Goal: Transaction & Acquisition: Obtain resource

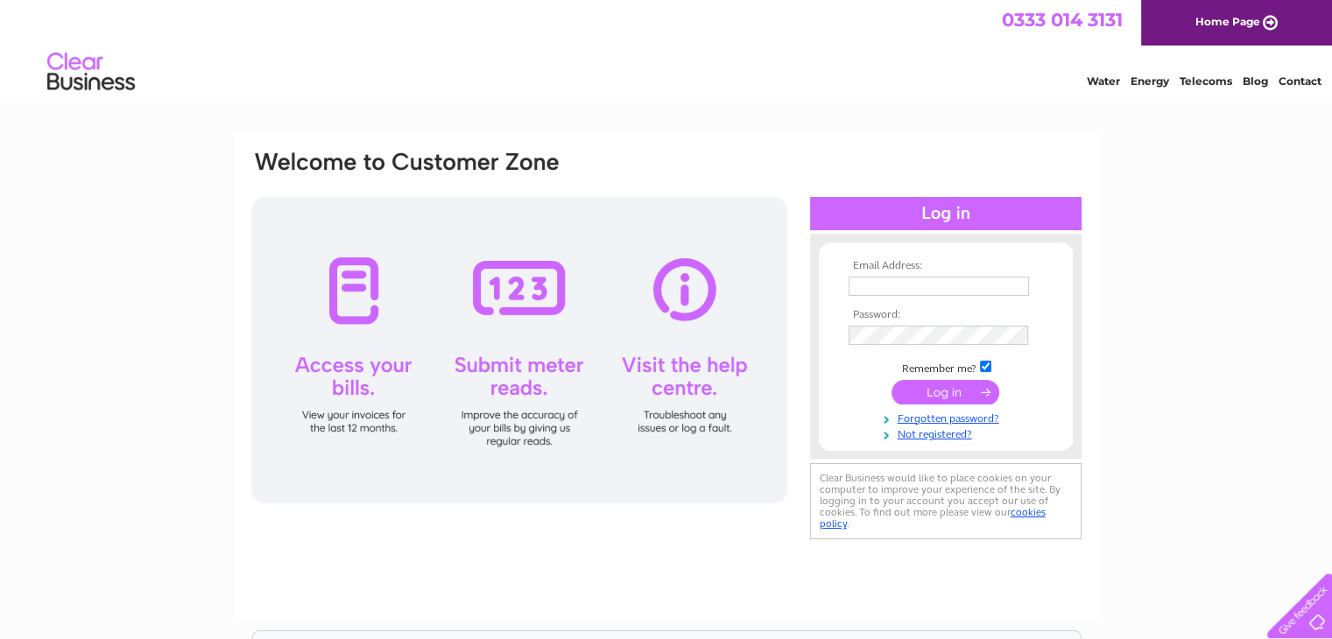
click at [850, 283] on input "text" at bounding box center [939, 286] width 180 height 19
type input "[EMAIL_ADDRESS][DOMAIN_NAME][PERSON_NAME]"
click at [903, 385] on input "submit" at bounding box center [946, 392] width 108 height 25
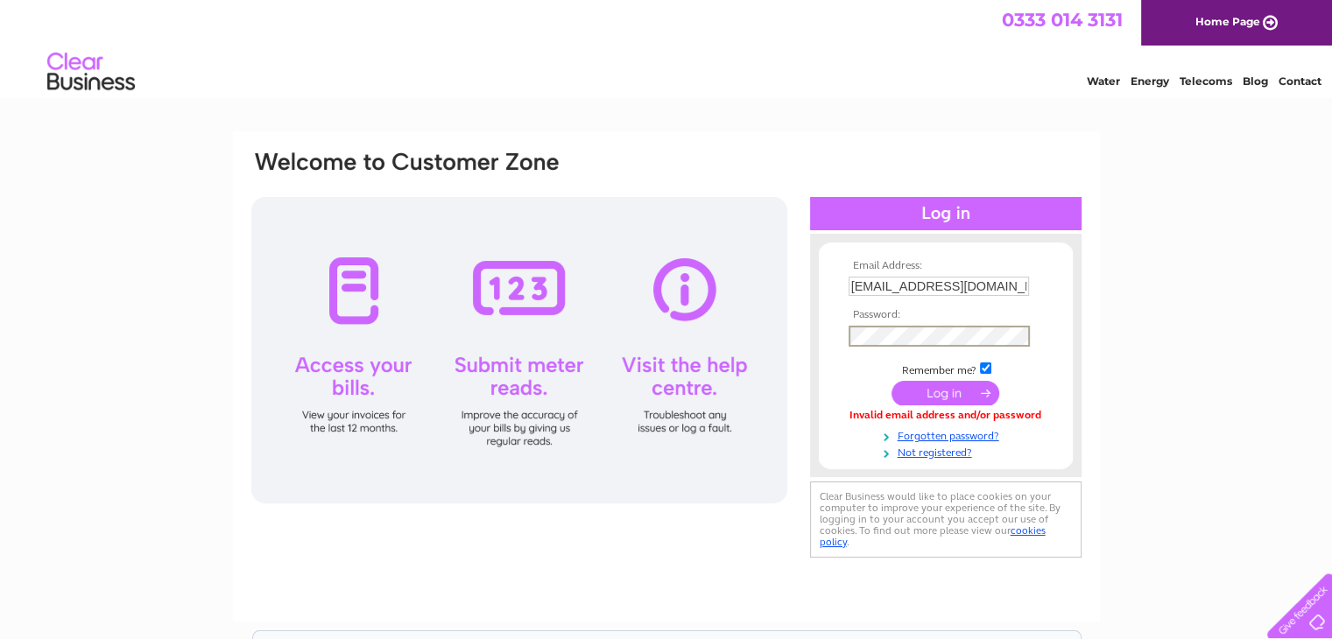
click at [899, 390] on input "submit" at bounding box center [946, 393] width 108 height 25
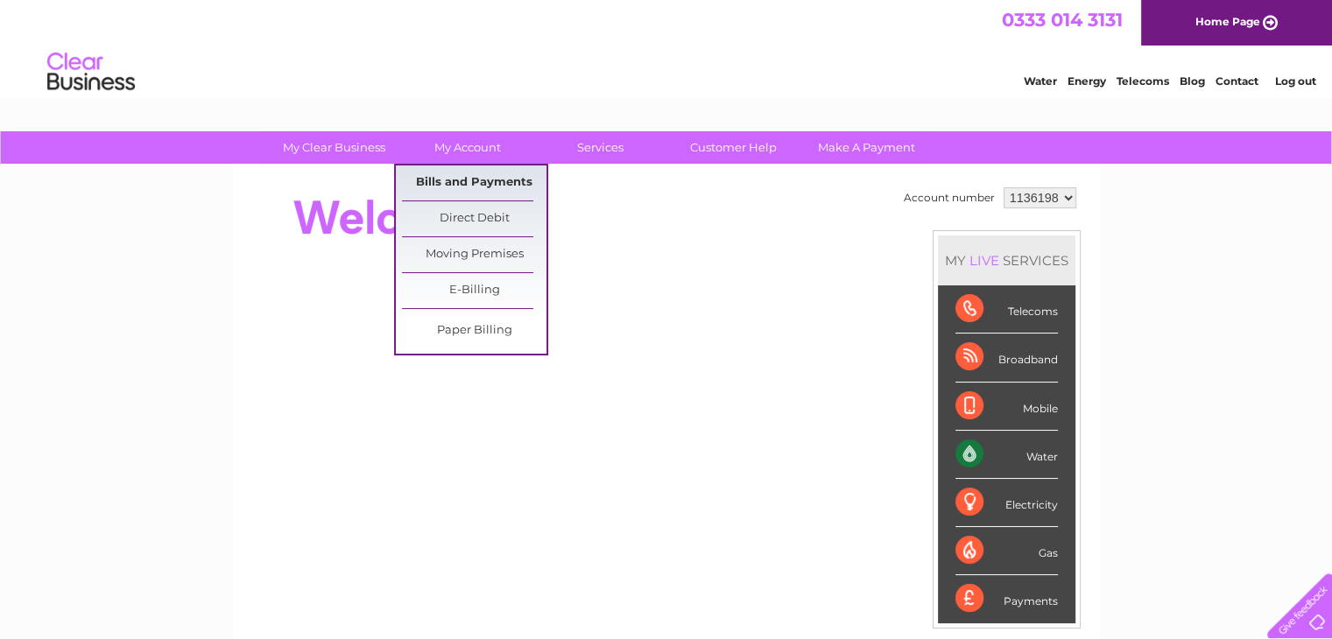
click at [453, 184] on link "Bills and Payments" at bounding box center [474, 183] width 145 height 35
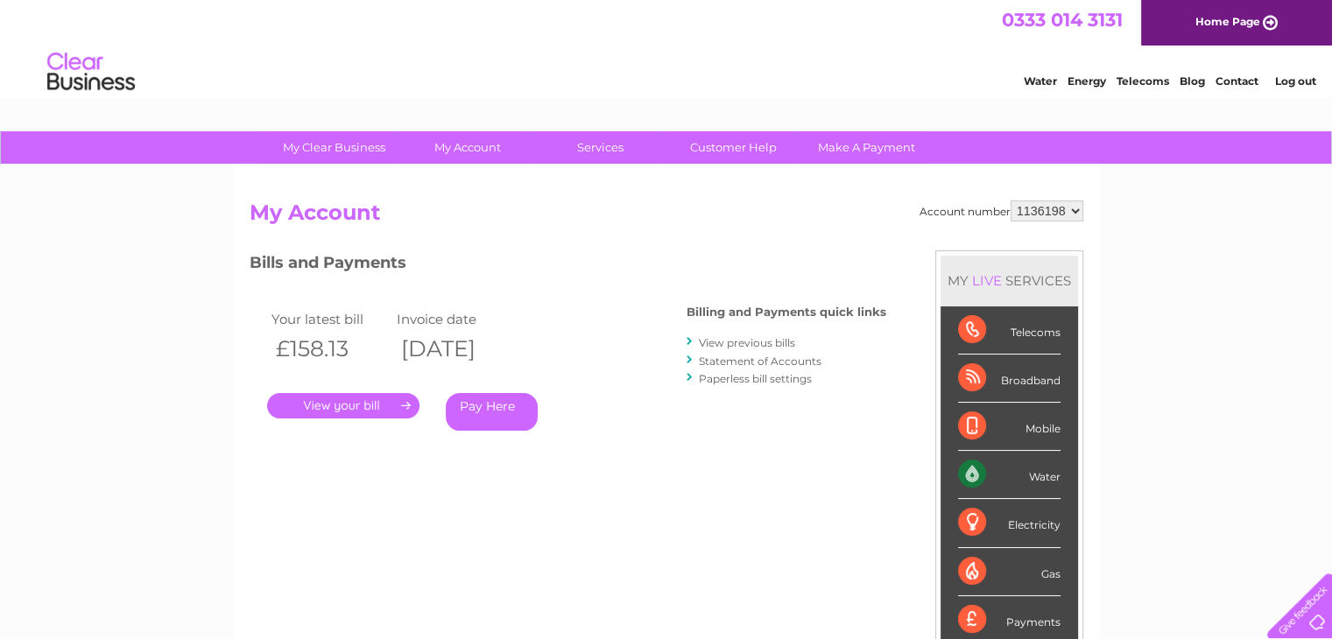
click at [352, 399] on link "." at bounding box center [343, 405] width 152 height 25
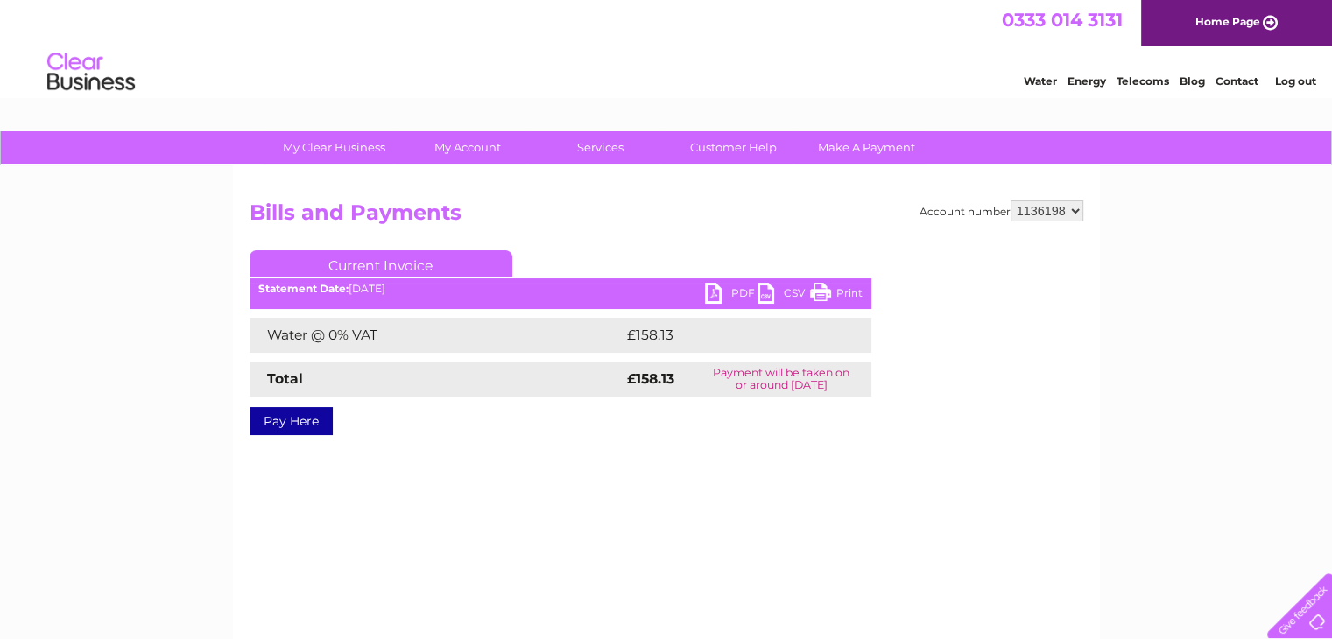
click at [708, 296] on link "PDF" at bounding box center [731, 295] width 53 height 25
